Goal: Task Accomplishment & Management: Complete application form

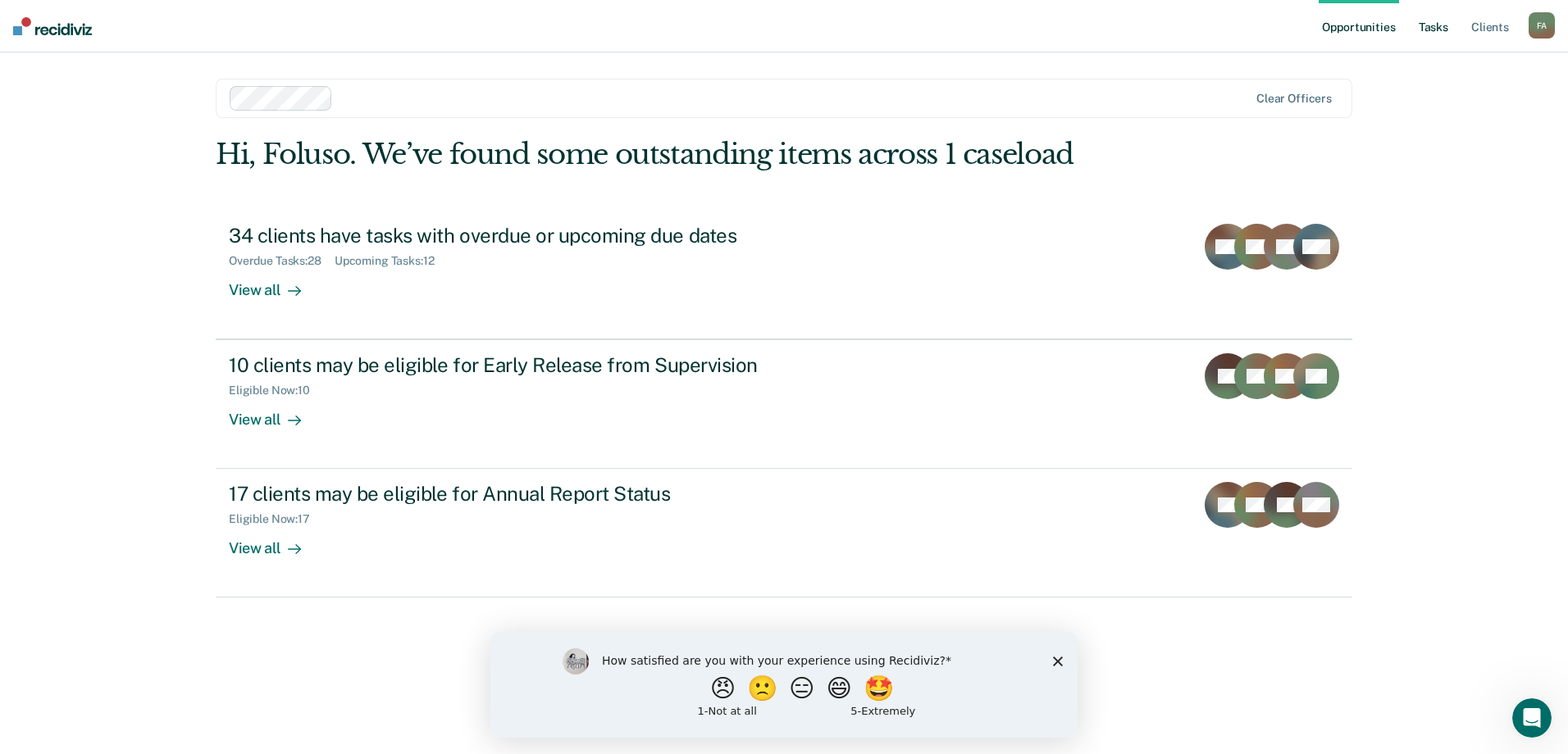
click at [1437, 30] on link "Tasks" at bounding box center [1433, 26] width 36 height 52
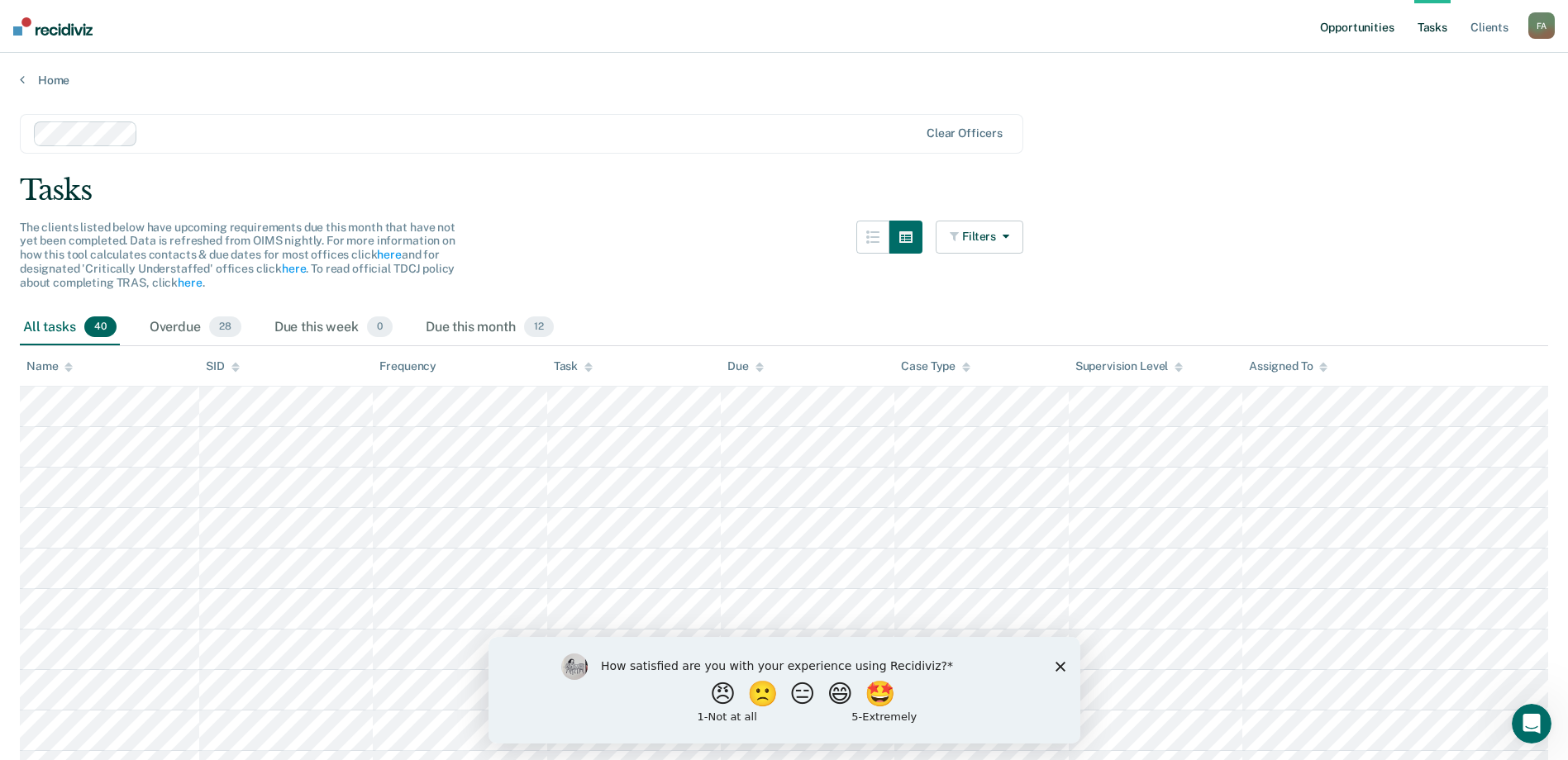
click at [1346, 26] on link "Opportunities" at bounding box center [1357, 26] width 80 height 53
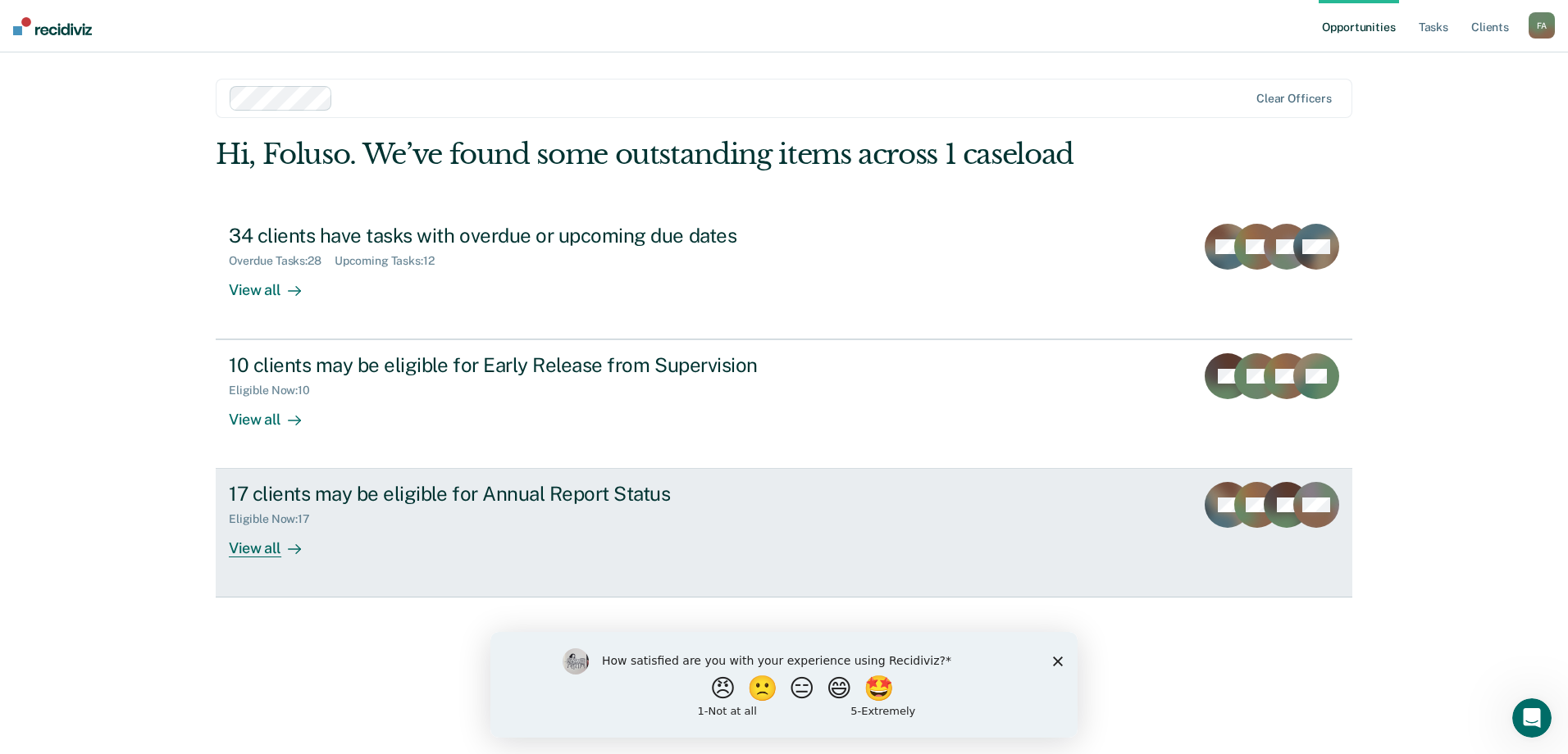
click at [576, 512] on div "Eligible Now : 17" at bounding box center [516, 516] width 576 height 20
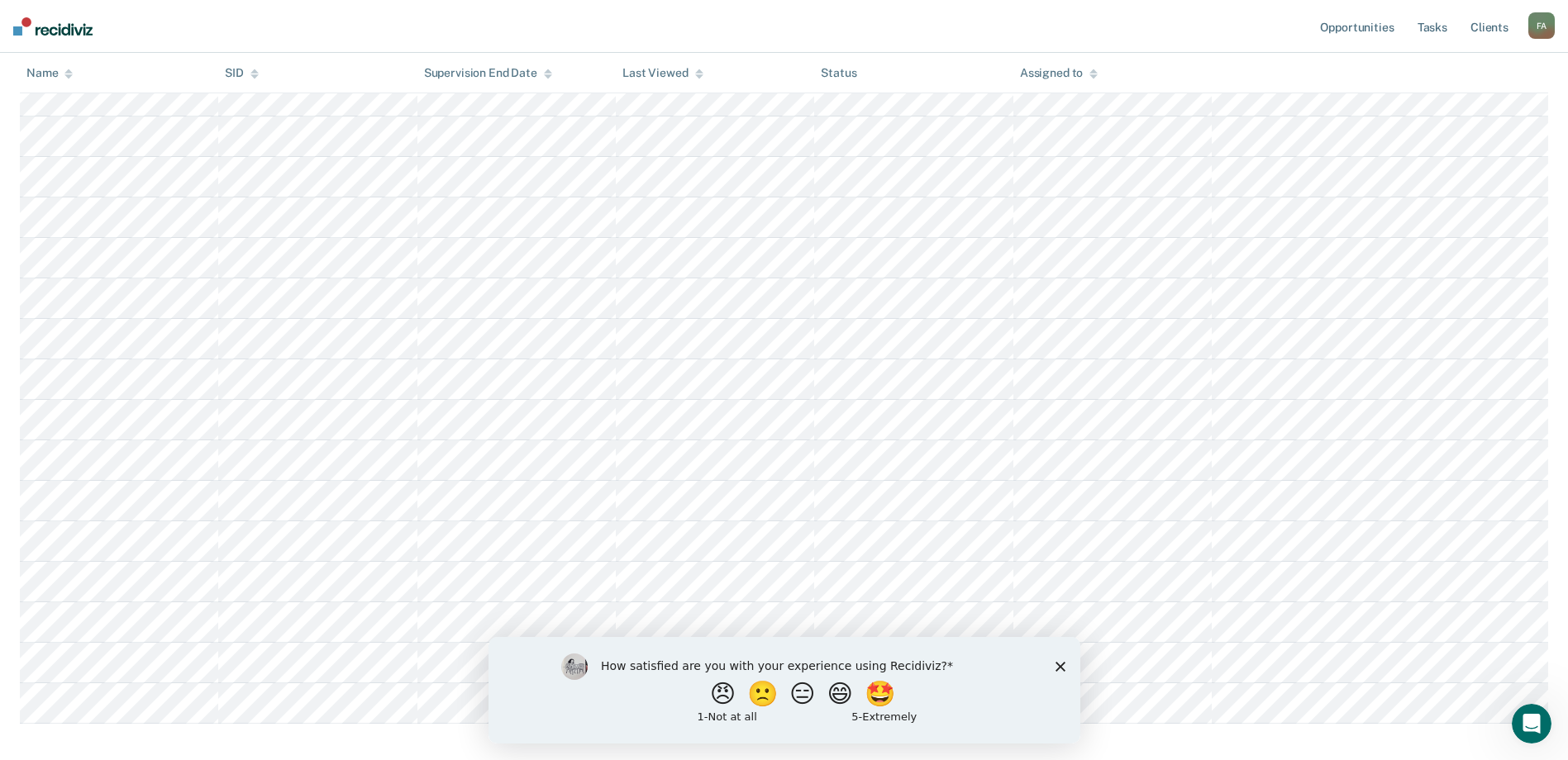
scroll to position [283, 0]
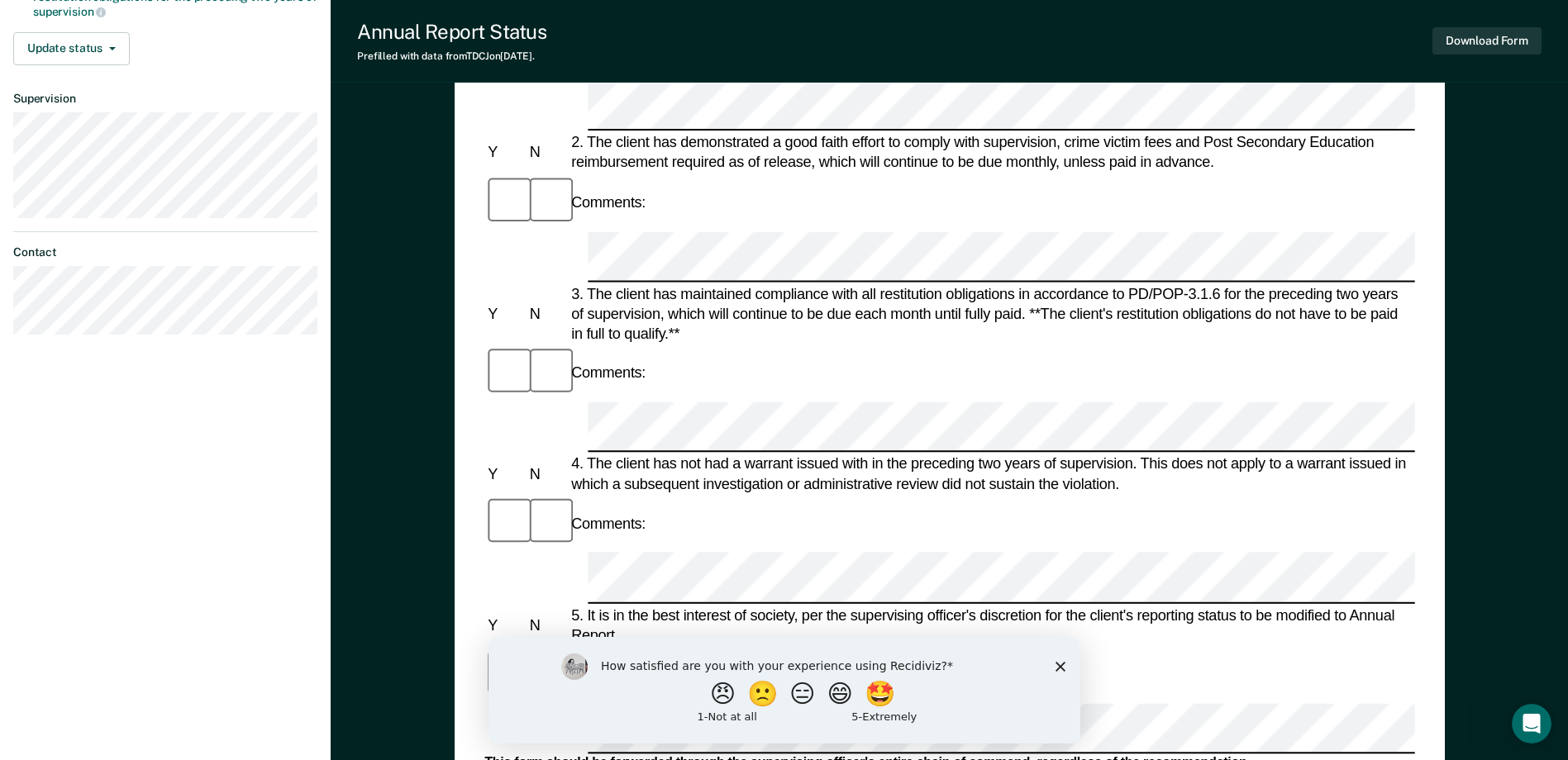
scroll to position [383, 0]
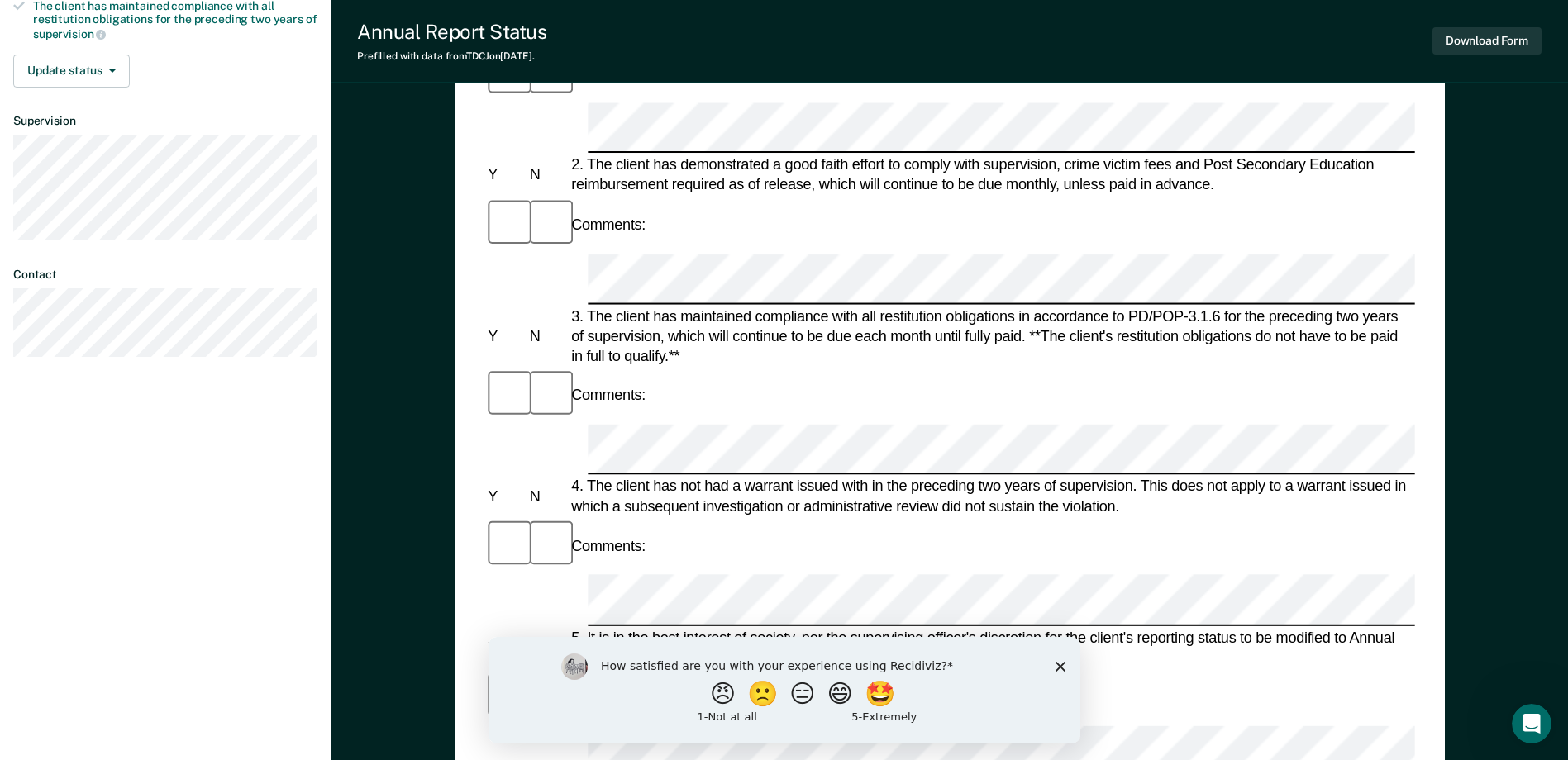
click at [1061, 662] on icon "Close survey" at bounding box center [1060, 666] width 10 height 10
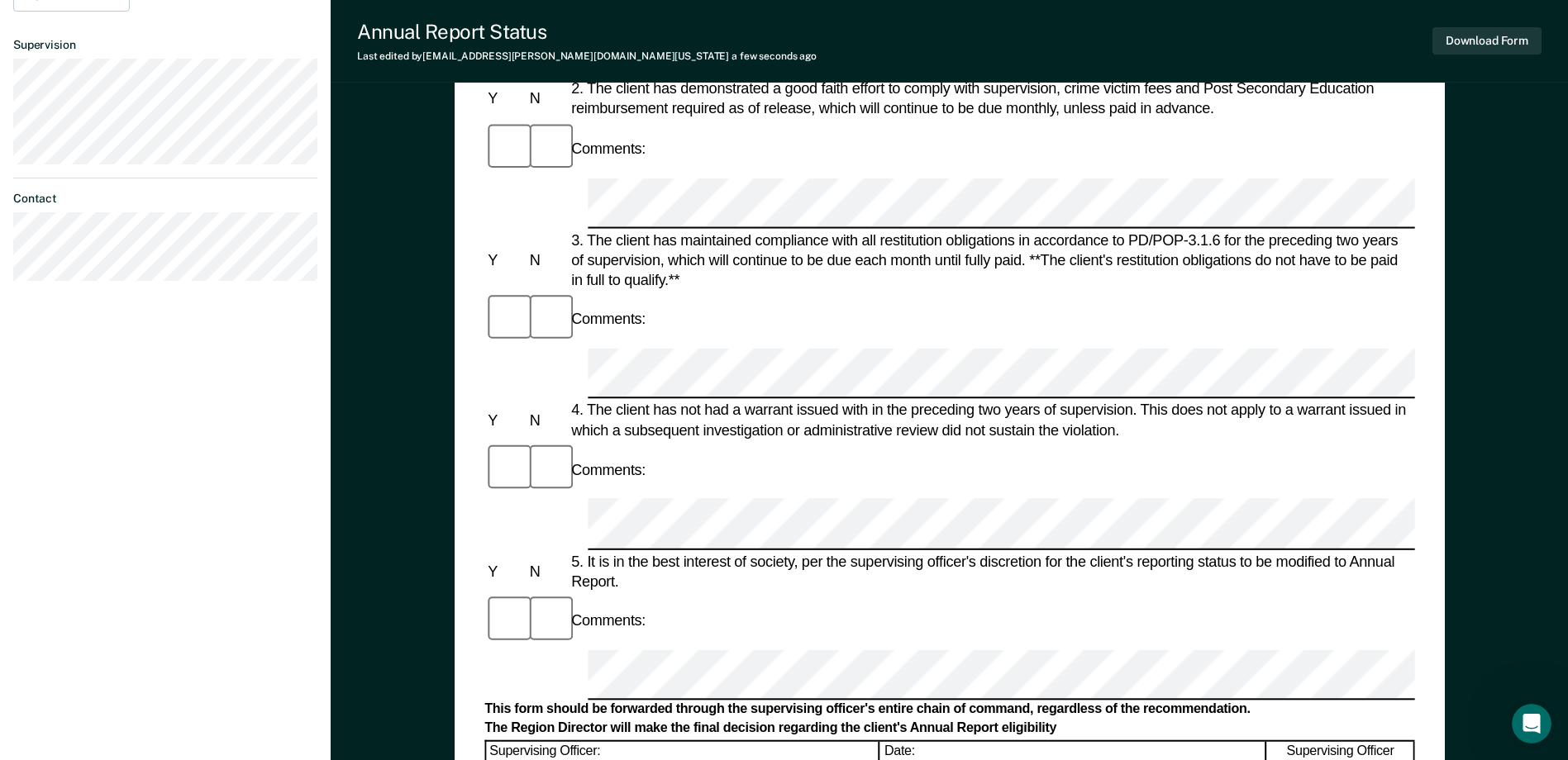
scroll to position [413, 0]
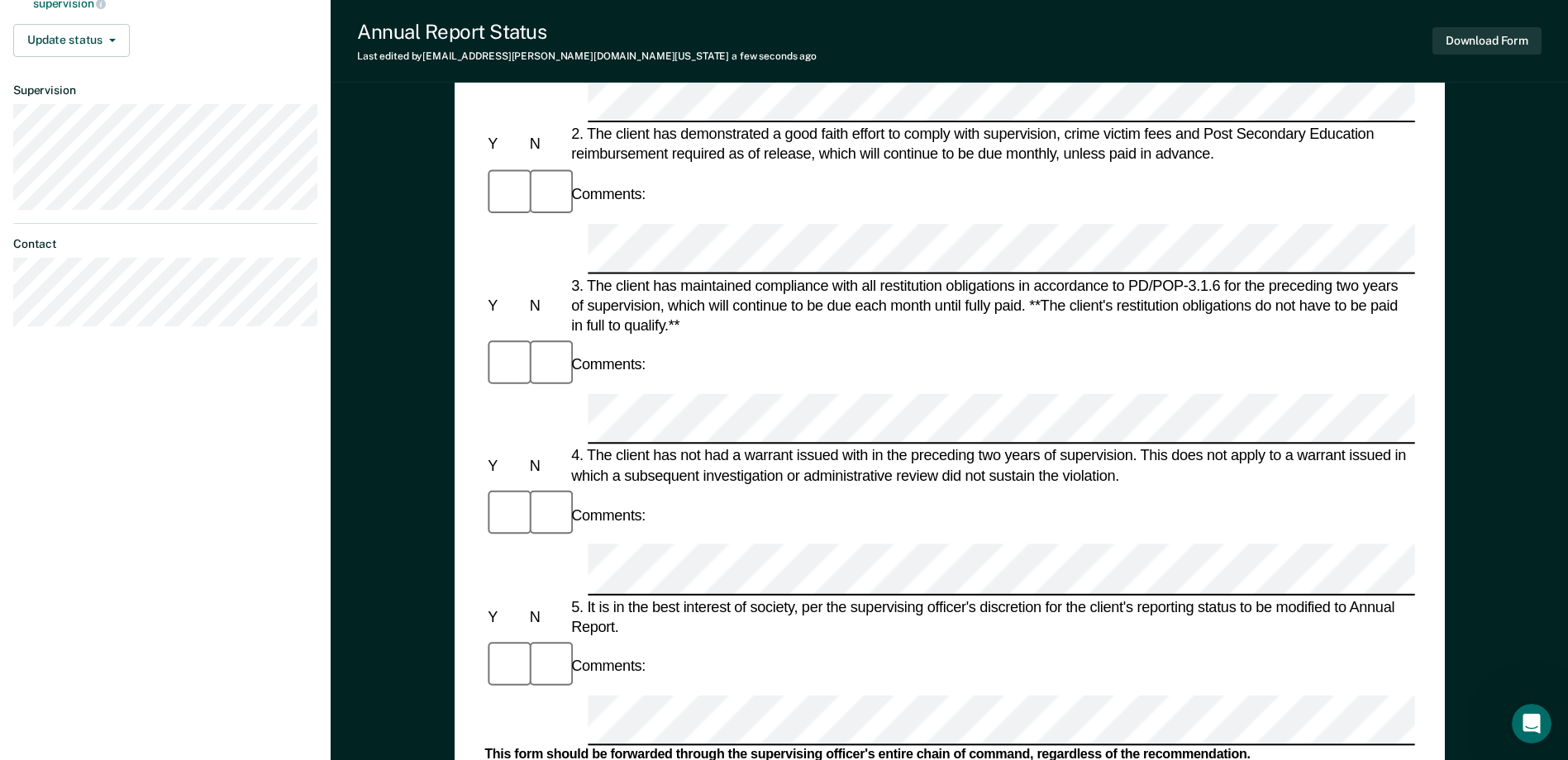
click at [594, 350] on form "Annual Reporting Checklist, Recommendation, and Determination Form Clients who …" at bounding box center [948, 696] width 930 height 1886
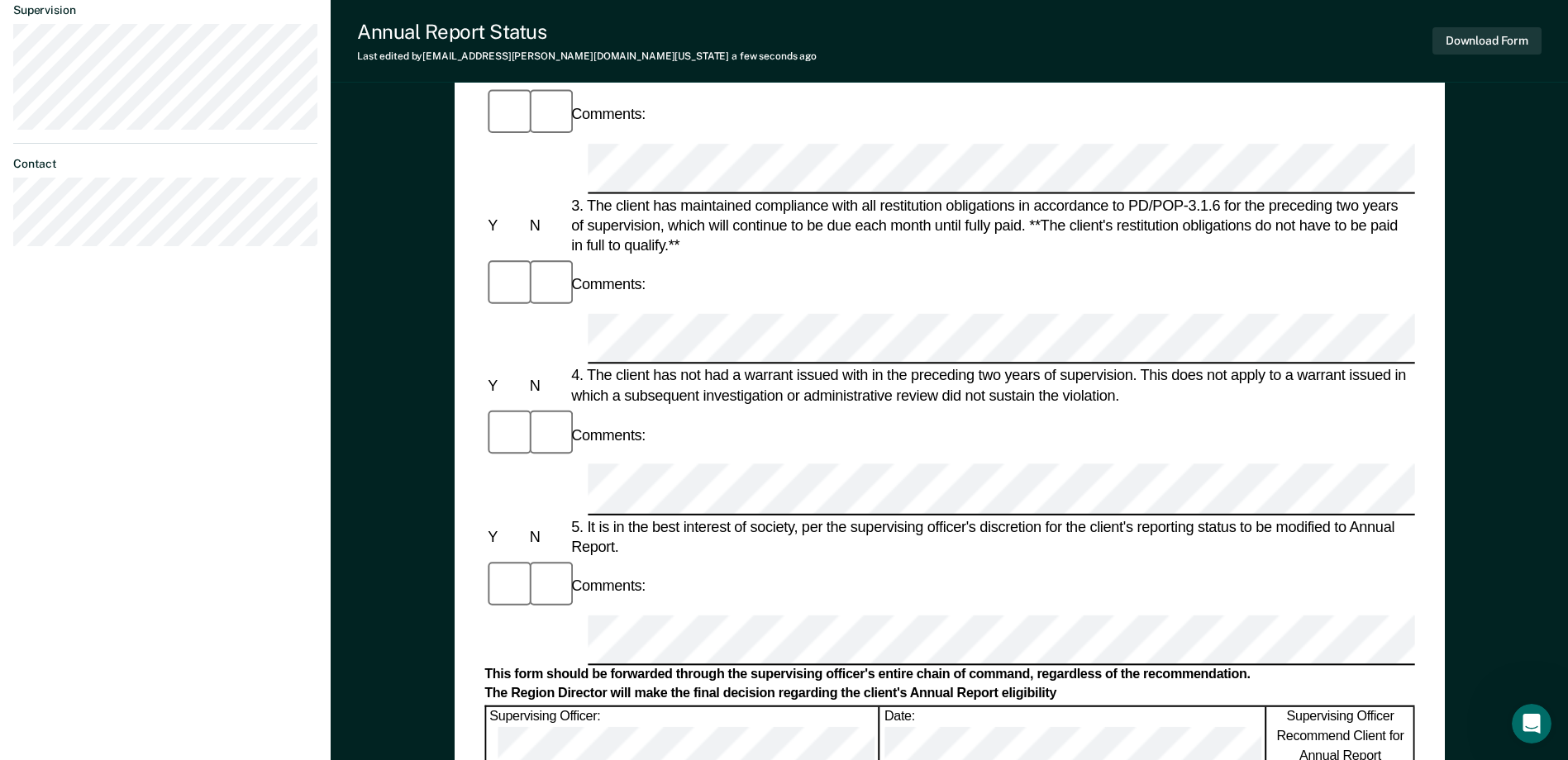
scroll to position [496, 0]
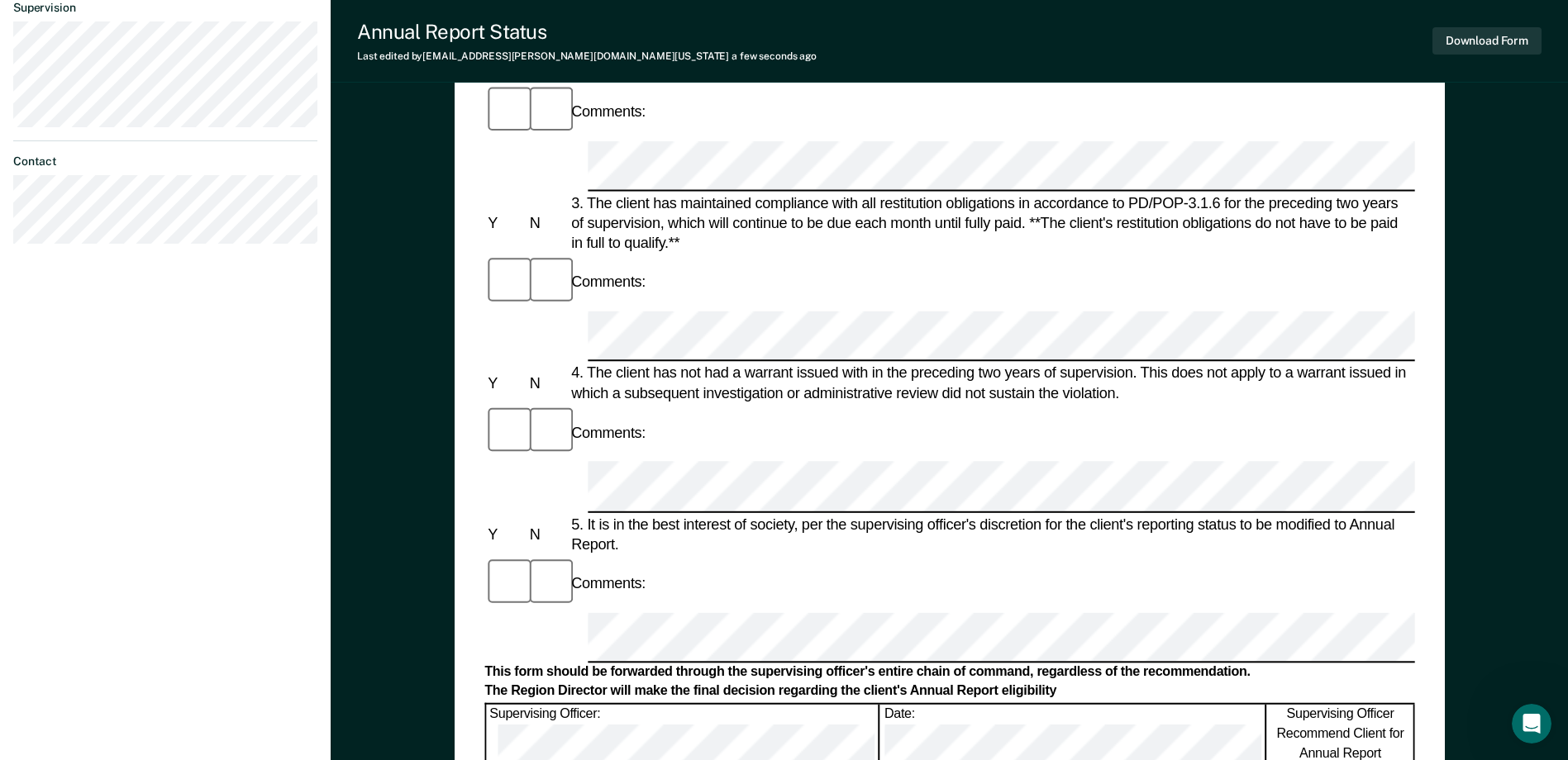
click at [591, 300] on form "Annual Reporting Checklist, Recommendation, and Determination Form Clients who …" at bounding box center [948, 613] width 930 height 1886
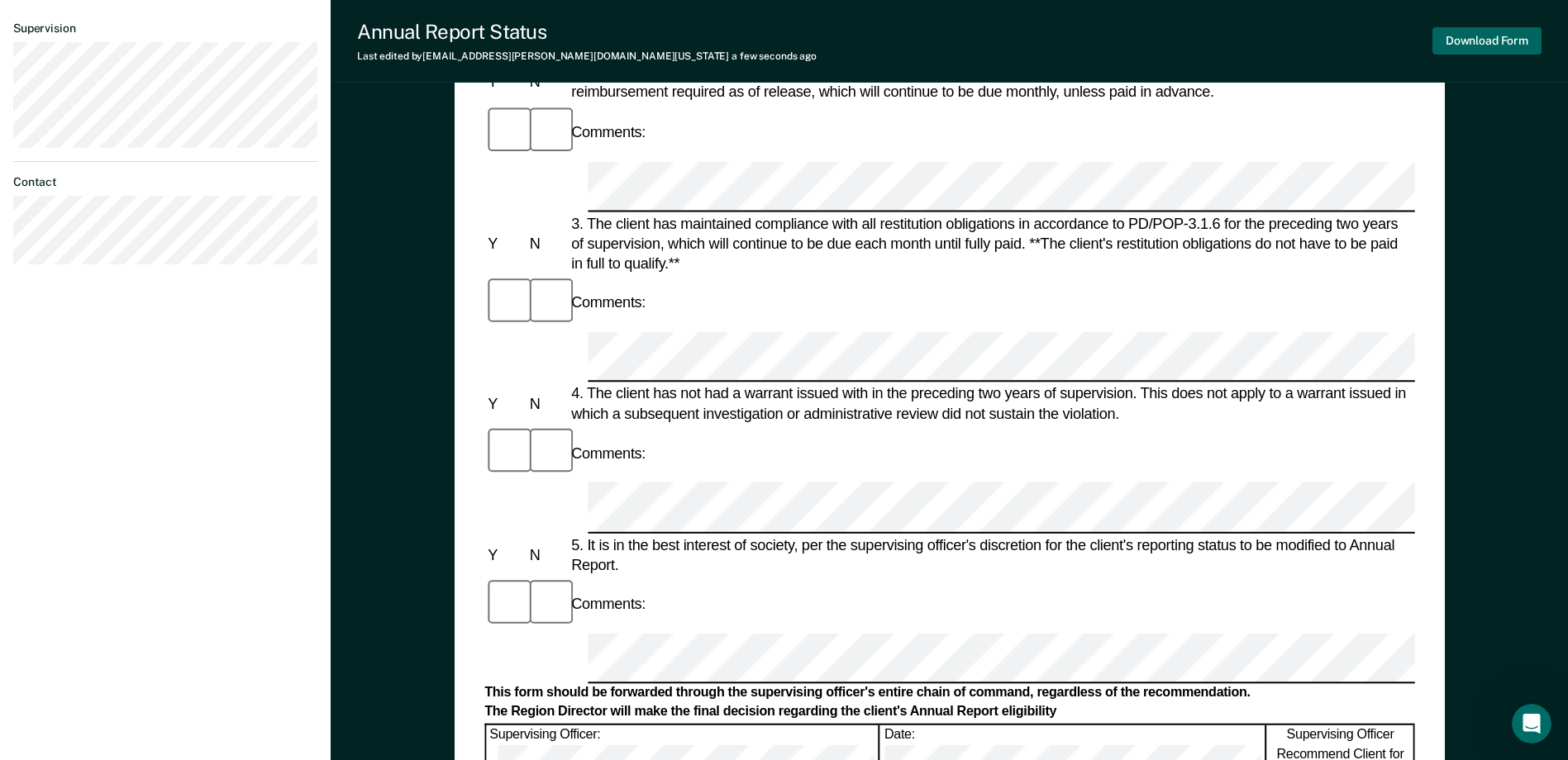
scroll to position [465, 0]
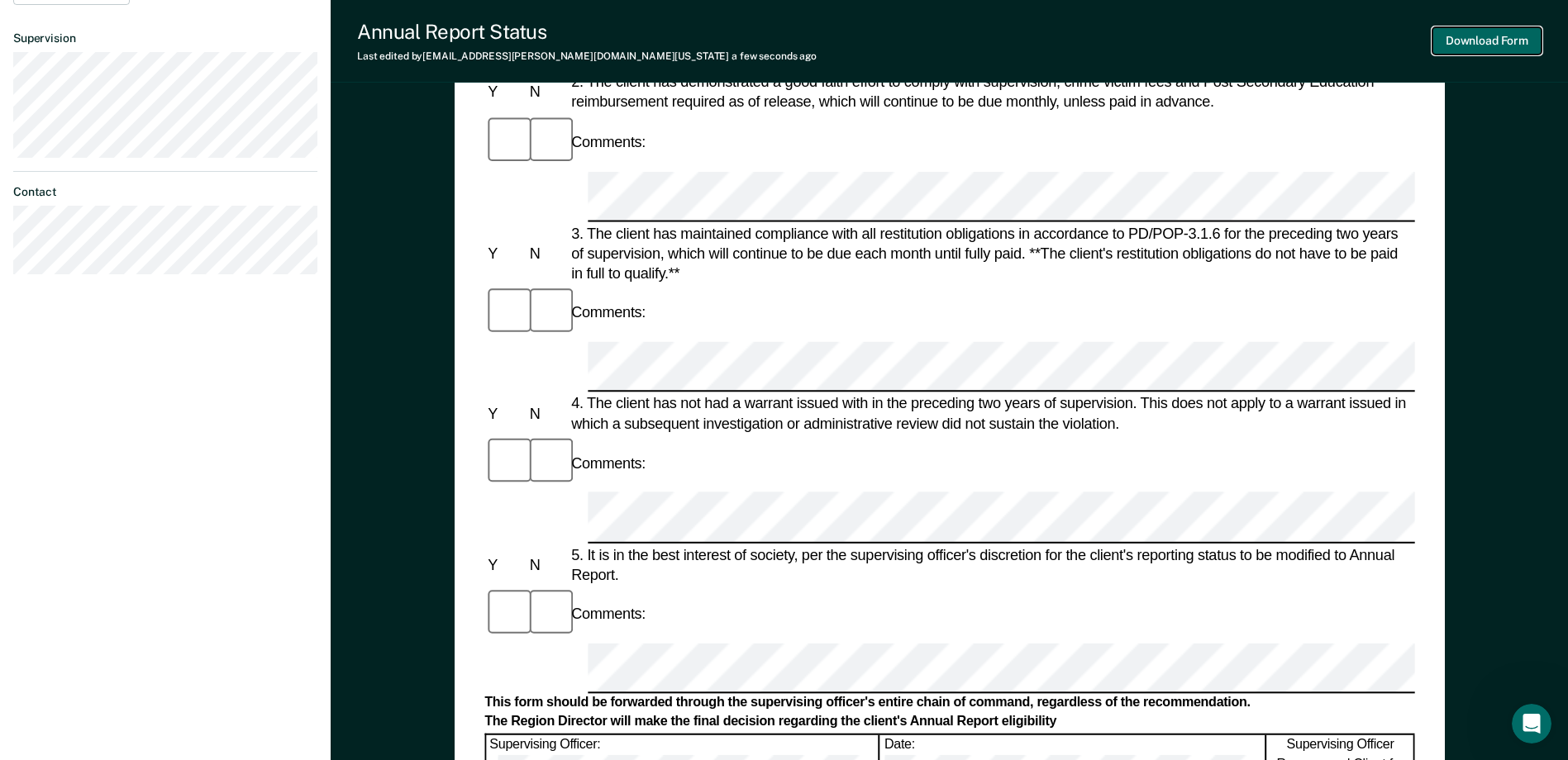
click at [1479, 37] on button "Download Form" at bounding box center [1487, 41] width 109 height 27
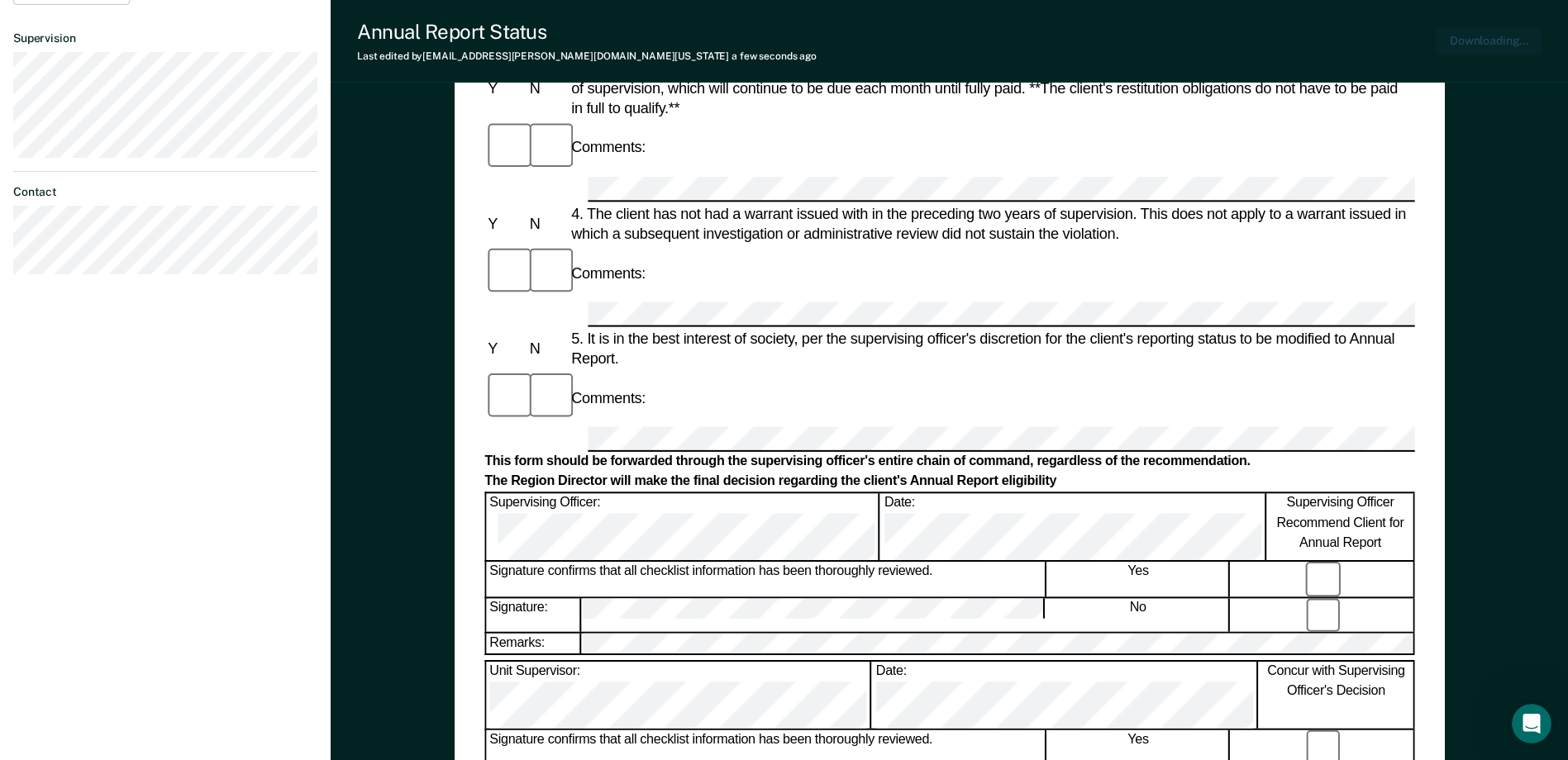
scroll to position [545, 0]
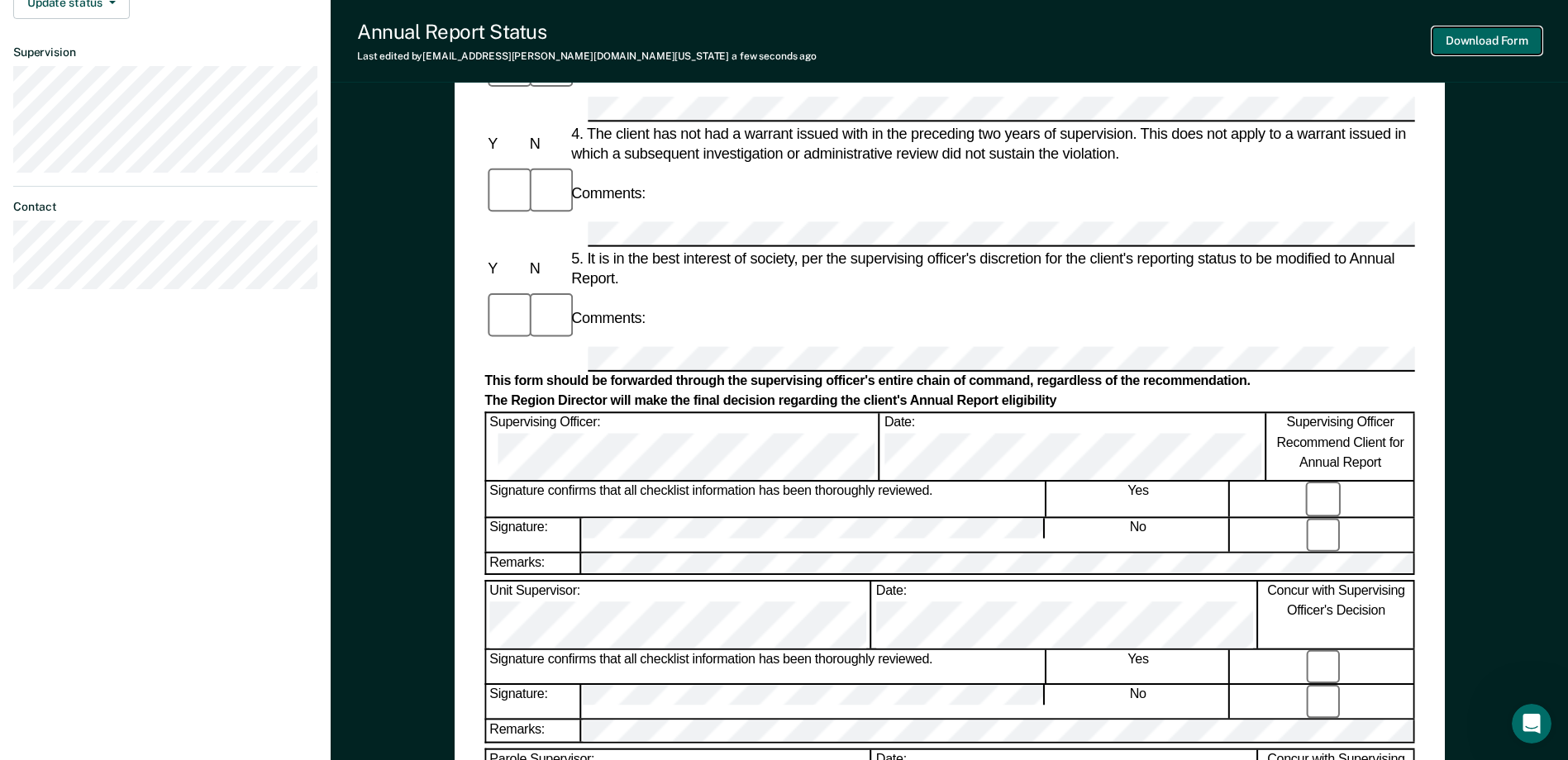
click at [1479, 35] on button "Download Form" at bounding box center [1487, 41] width 109 height 27
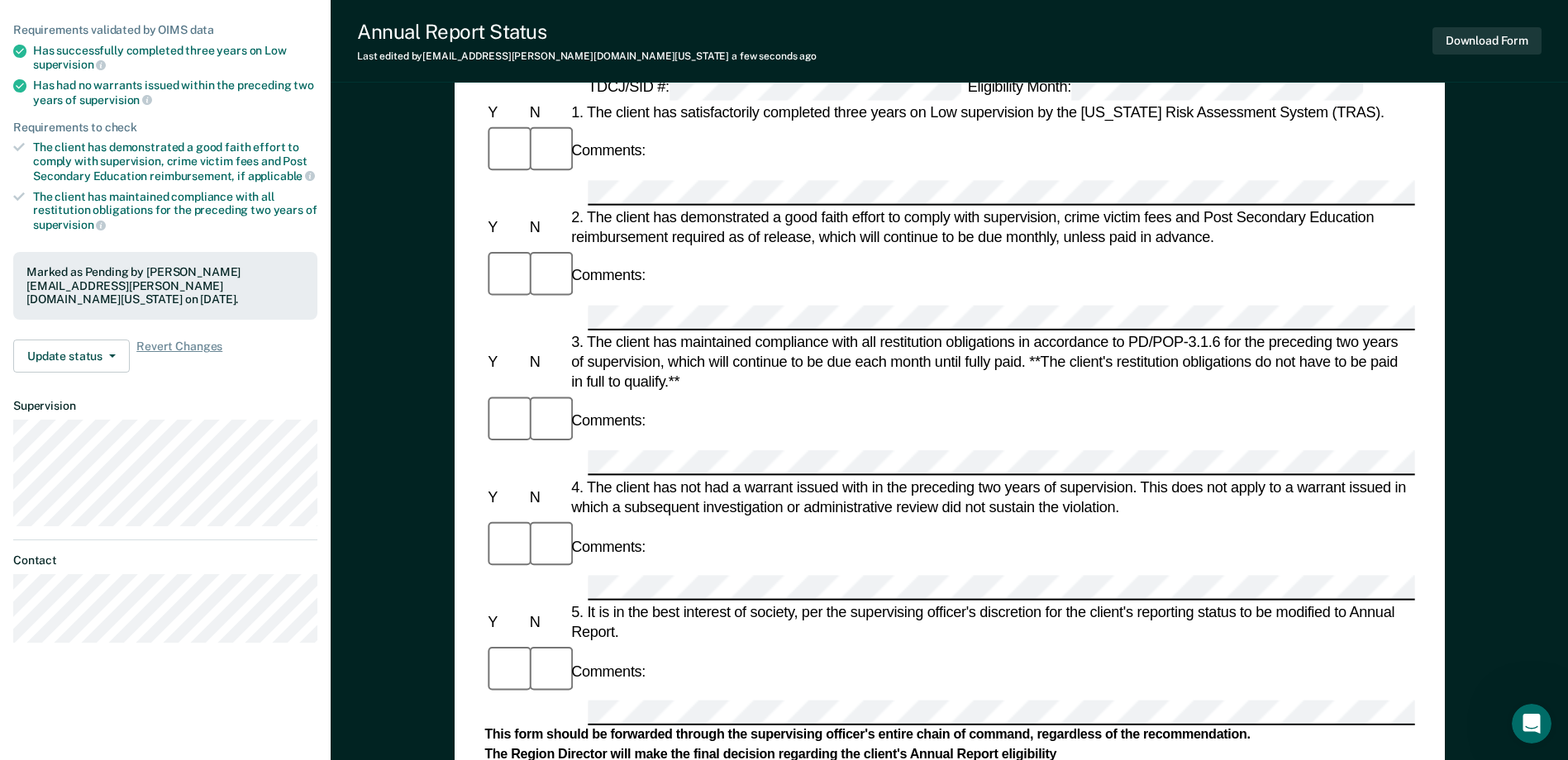
scroll to position [135, 0]
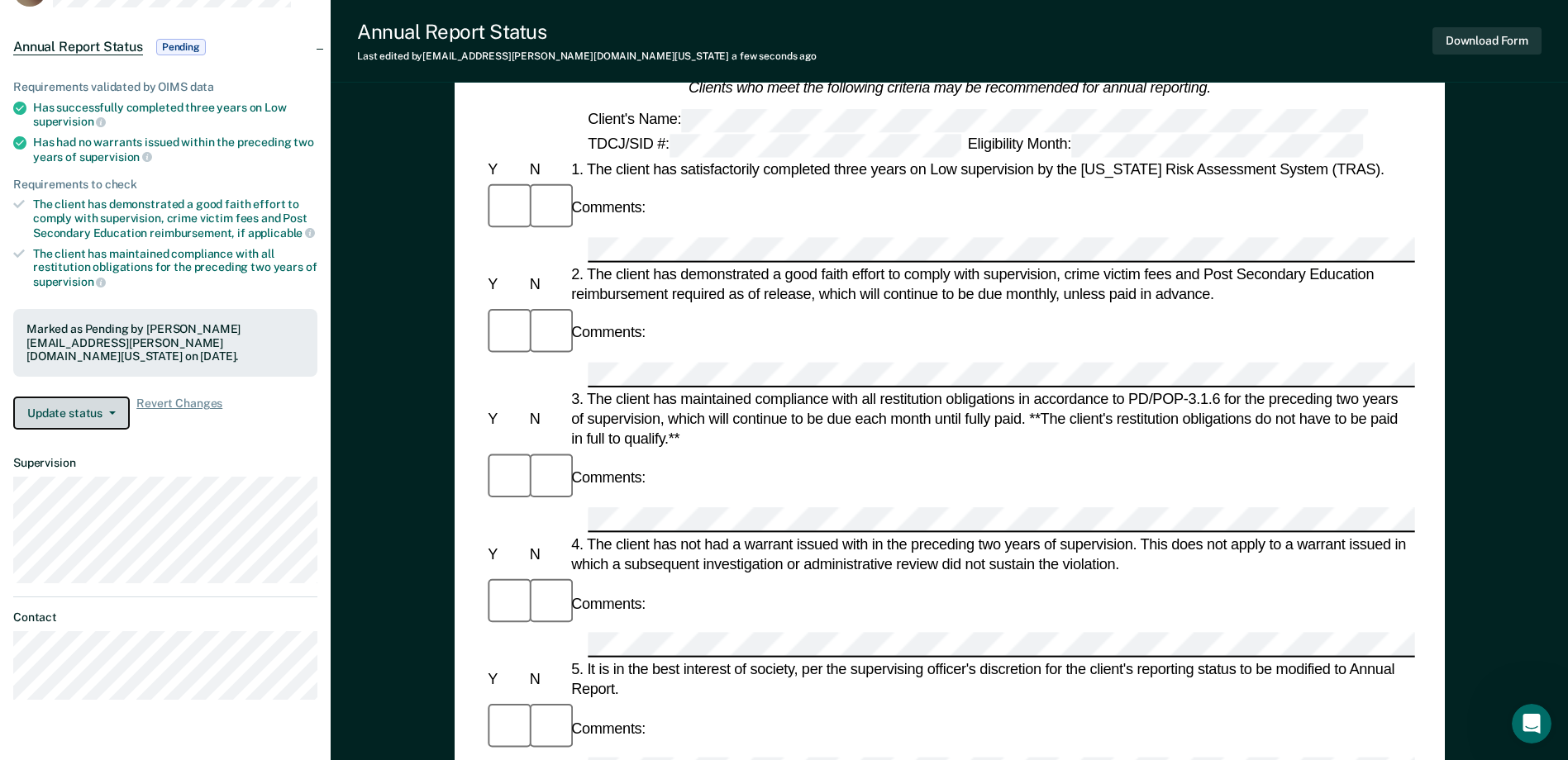
click at [52, 397] on button "Update status" at bounding box center [72, 413] width 117 height 33
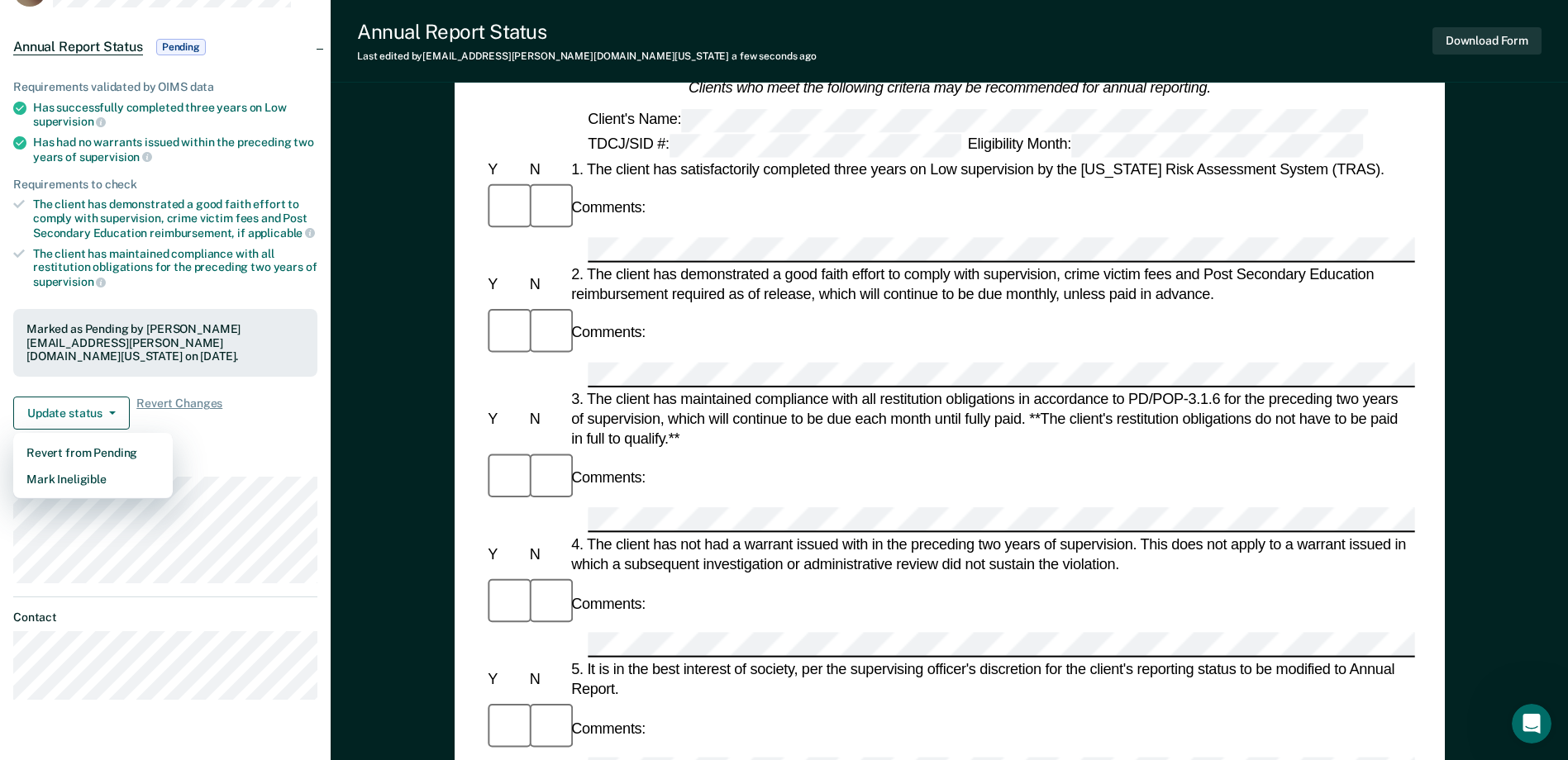
click at [245, 404] on div "Update status Revert from Pending Mark Ineligible Revert Changes" at bounding box center [165, 413] width 304 height 33
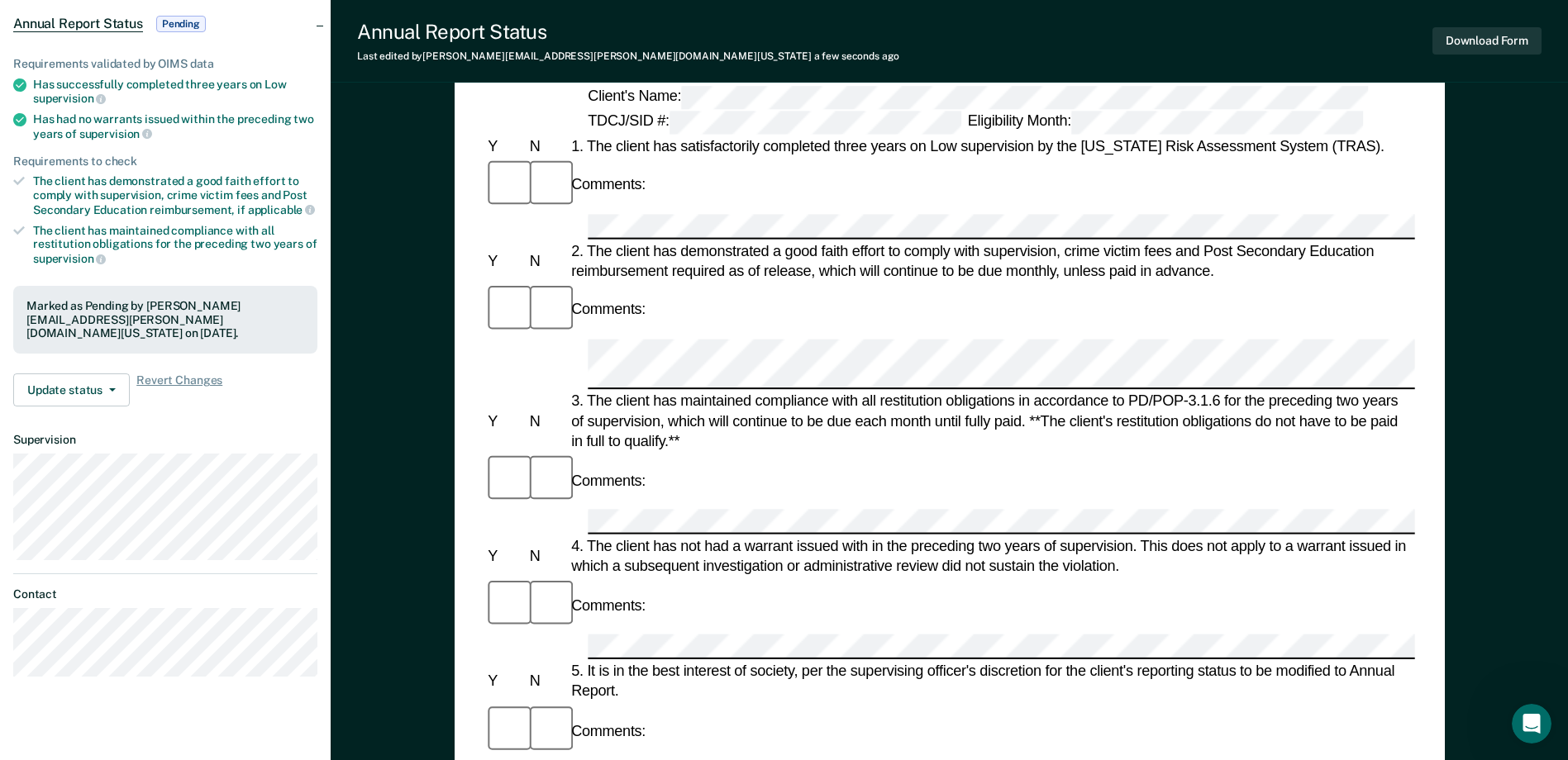
scroll to position [0, 0]
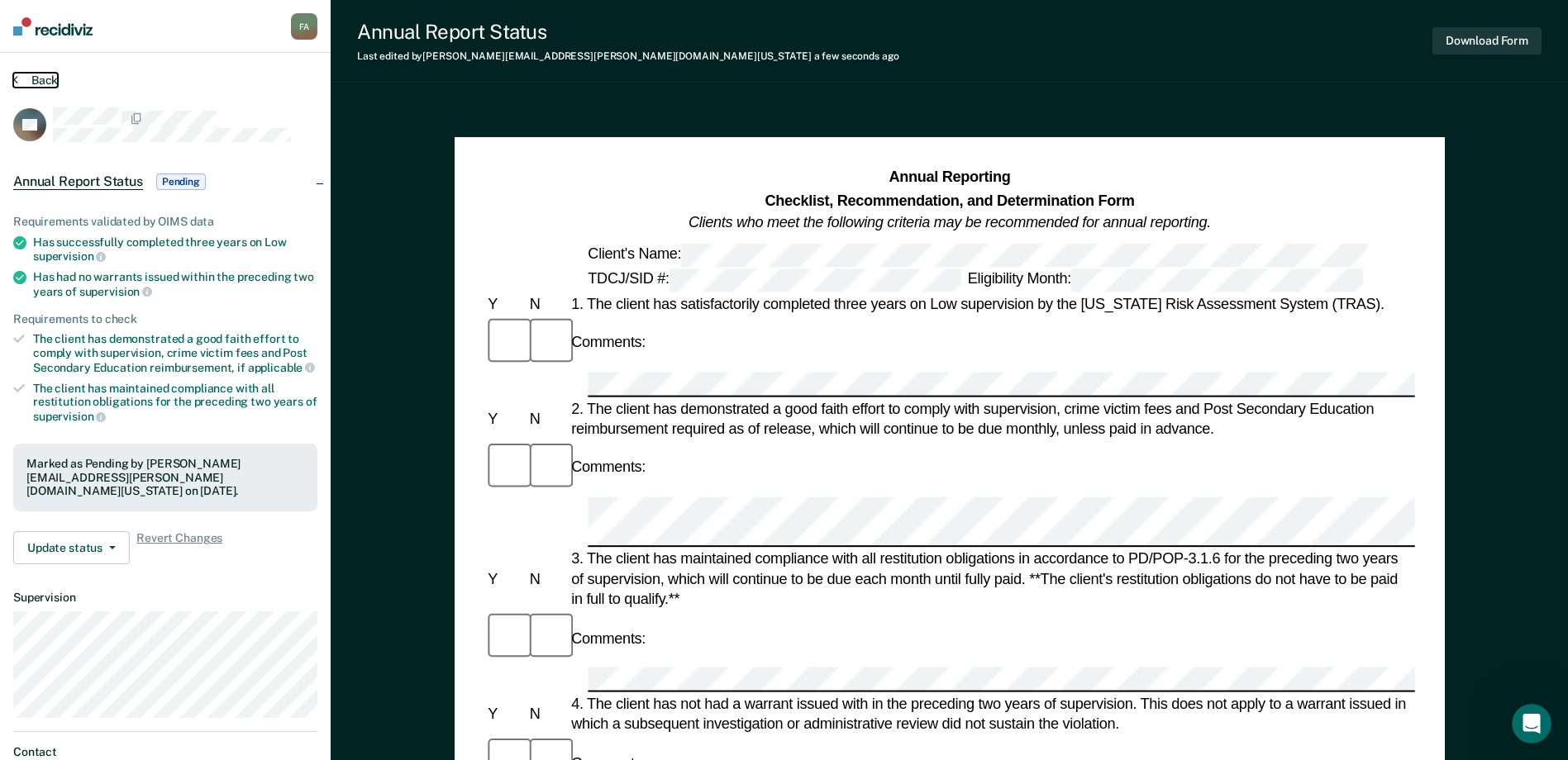
click at [31, 77] on button "Back" at bounding box center [36, 79] width 44 height 14
